Goal: Task Accomplishment & Management: Manage account settings

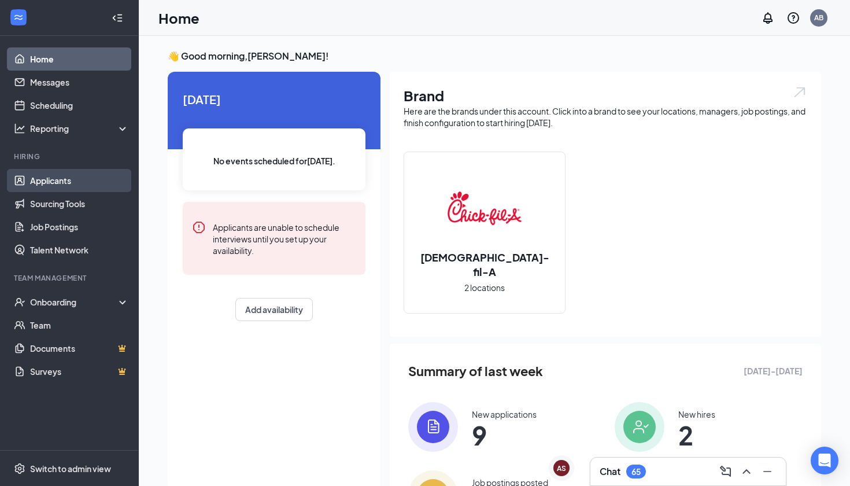
click at [56, 182] on link "Applicants" at bounding box center [79, 180] width 99 height 23
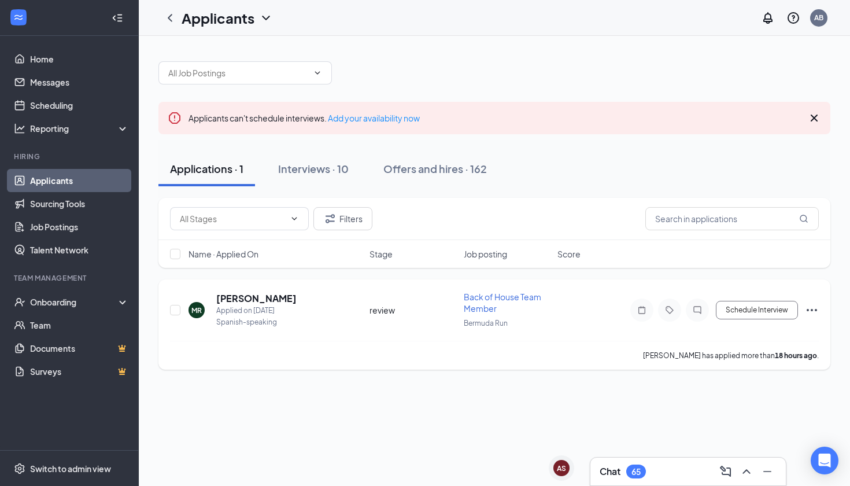
click at [471, 303] on div "Back of House Team Member" at bounding box center [507, 302] width 87 height 23
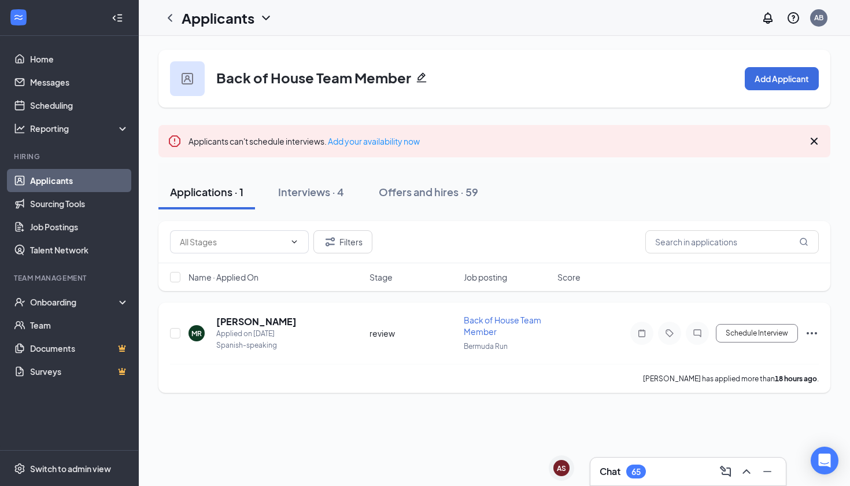
click at [507, 323] on span "Back of House Team Member" at bounding box center [503, 326] width 78 height 22
click at [242, 322] on h5 "[PERSON_NAME]" at bounding box center [256, 321] width 80 height 13
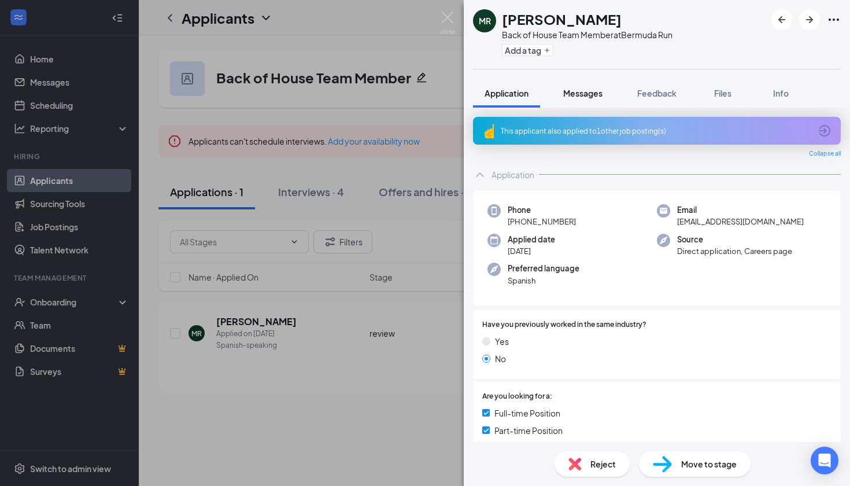
click at [598, 88] on span "Messages" at bounding box center [582, 93] width 39 height 10
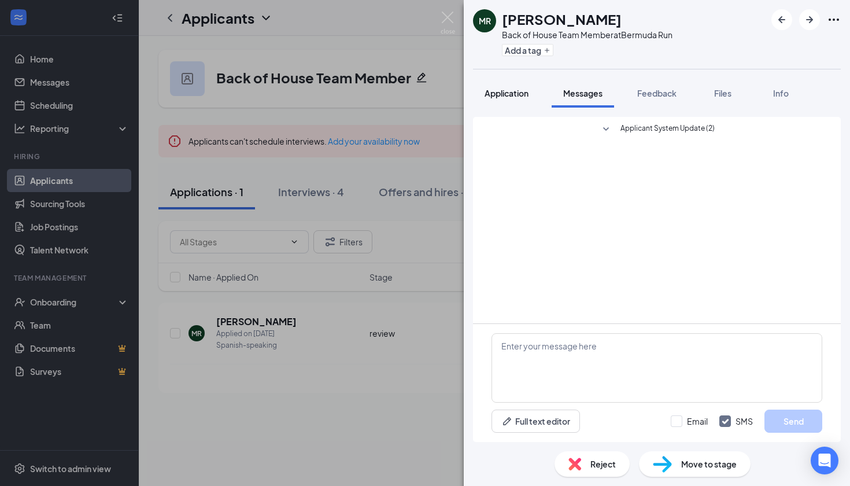
click at [529, 95] on span "Application" at bounding box center [507, 93] width 44 height 10
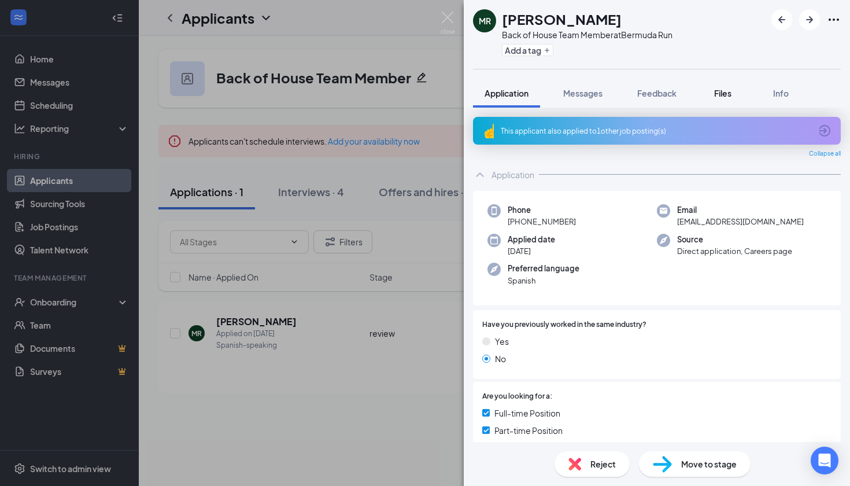
click at [731, 94] on span "Files" at bounding box center [722, 93] width 17 height 10
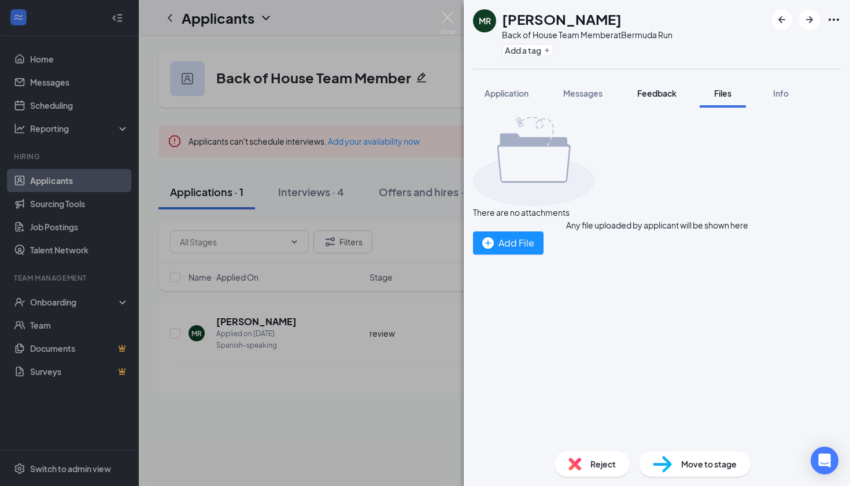
click at [675, 105] on button "Feedback" at bounding box center [657, 93] width 62 height 29
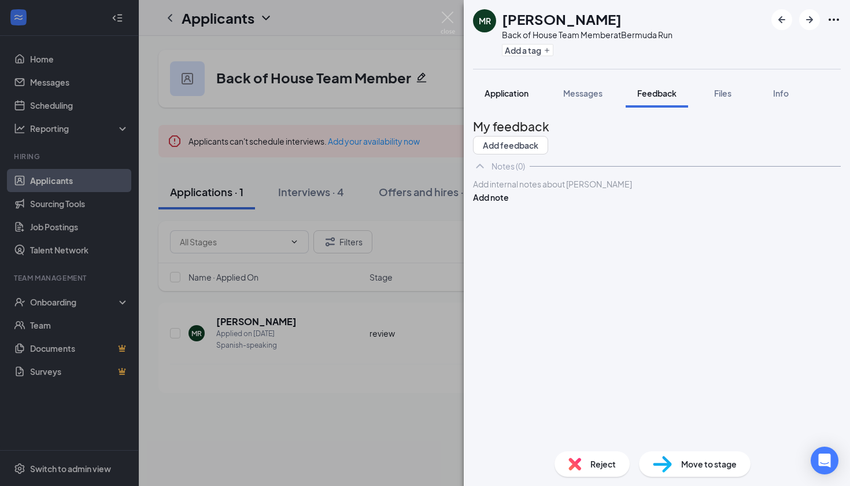
click at [519, 99] on button "Application" at bounding box center [506, 93] width 67 height 29
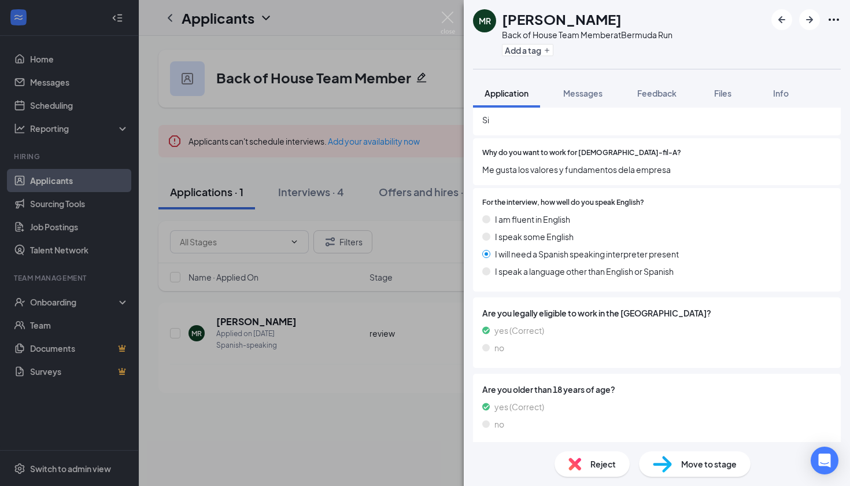
scroll to position [592, 0]
drag, startPoint x: 674, startPoint y: 167, endPoint x: 478, endPoint y: 164, distance: 196.1
click at [478, 164] on div "Why do you want to work for [DEMOGRAPHIC_DATA]-fil-A? Me gusta los valores y fu…" at bounding box center [657, 162] width 368 height 47
copy span "Me gusta los valores y fundamentos dela empresa"
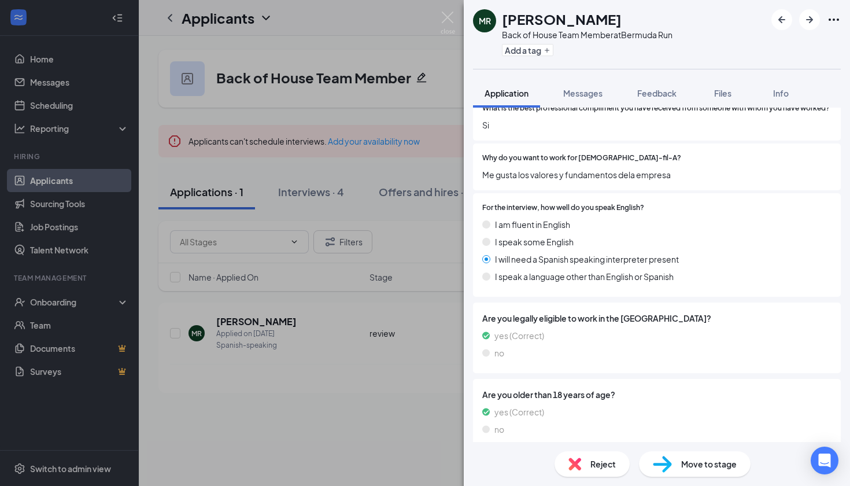
click at [416, 211] on div "[PERSON_NAME] Back of House Team Member at [GEOGRAPHIC_DATA] Run Add a tag Appl…" at bounding box center [425, 243] width 850 height 486
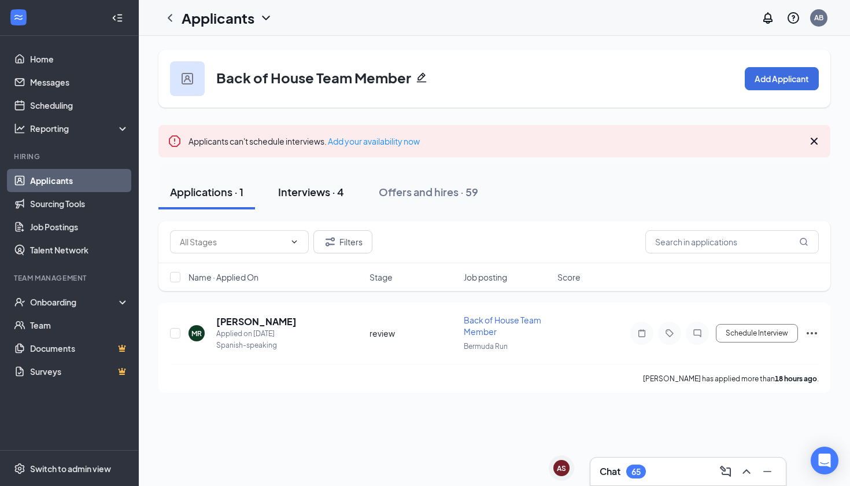
click at [309, 188] on div "Interviews · 4" at bounding box center [311, 192] width 66 height 14
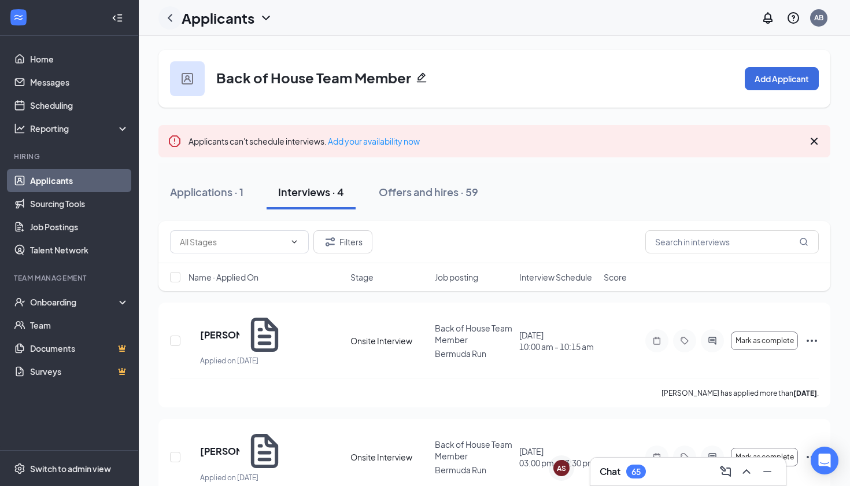
click at [173, 26] on div at bounding box center [169, 17] width 23 height 23
click at [173, 19] on icon "ChevronLeft" at bounding box center [170, 18] width 14 height 14
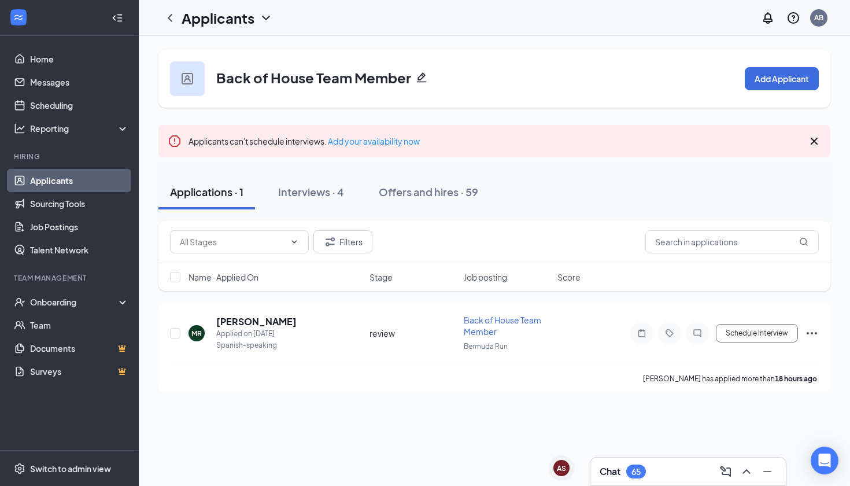
click at [124, 20] on div at bounding box center [117, 17] width 23 height 23
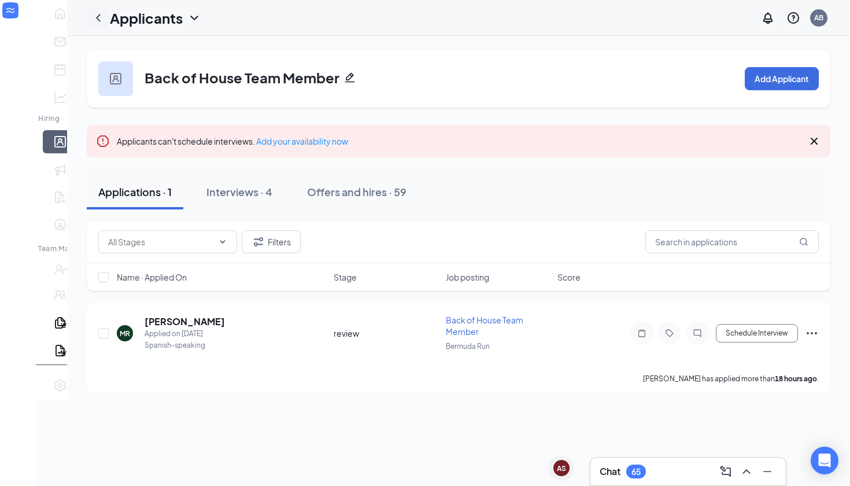
click at [91, 23] on icon "ChevronLeft" at bounding box center [98, 18] width 14 height 14
